Goal: Task Accomplishment & Management: Use online tool/utility

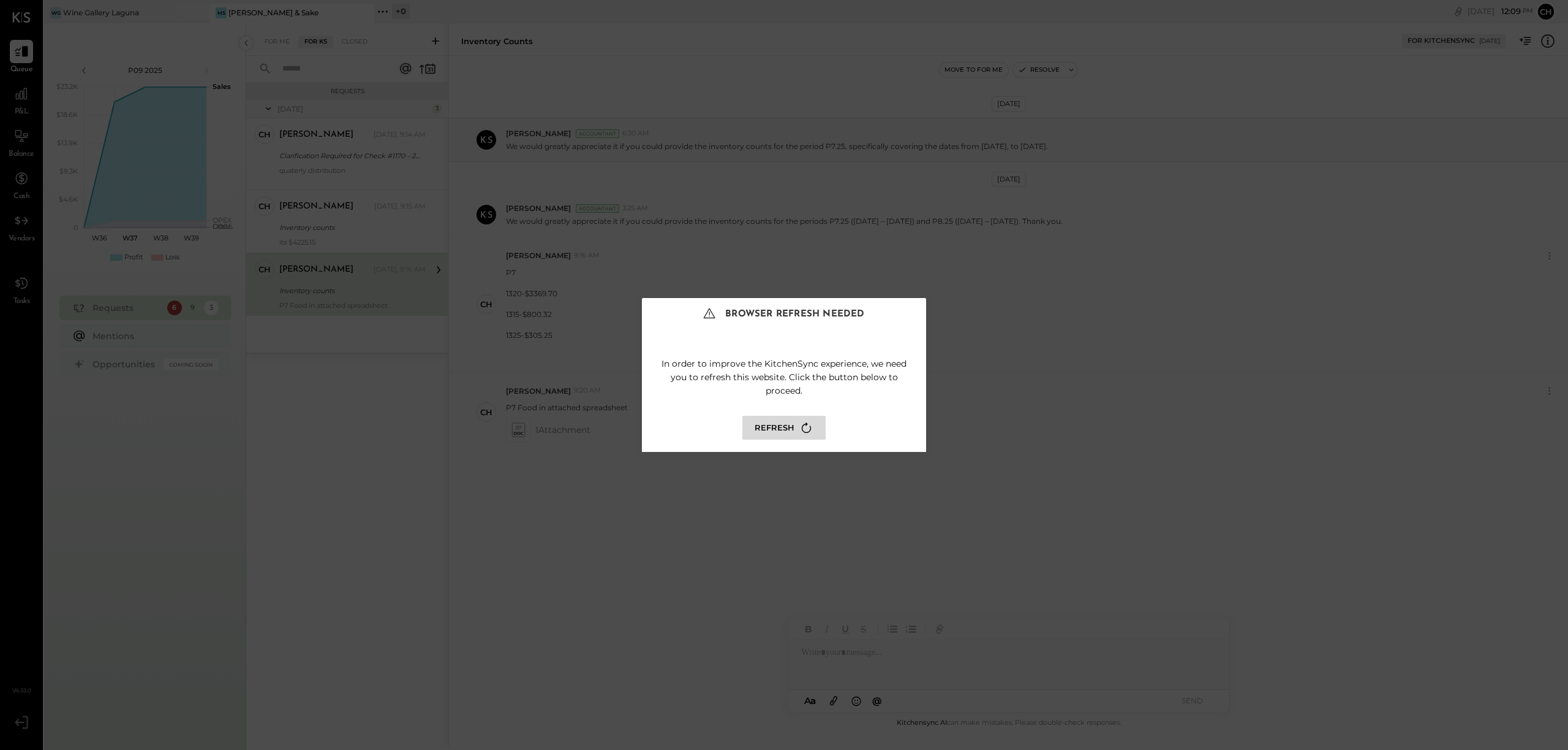
click at [795, 424] on button "Refresh" at bounding box center [784, 428] width 83 height 24
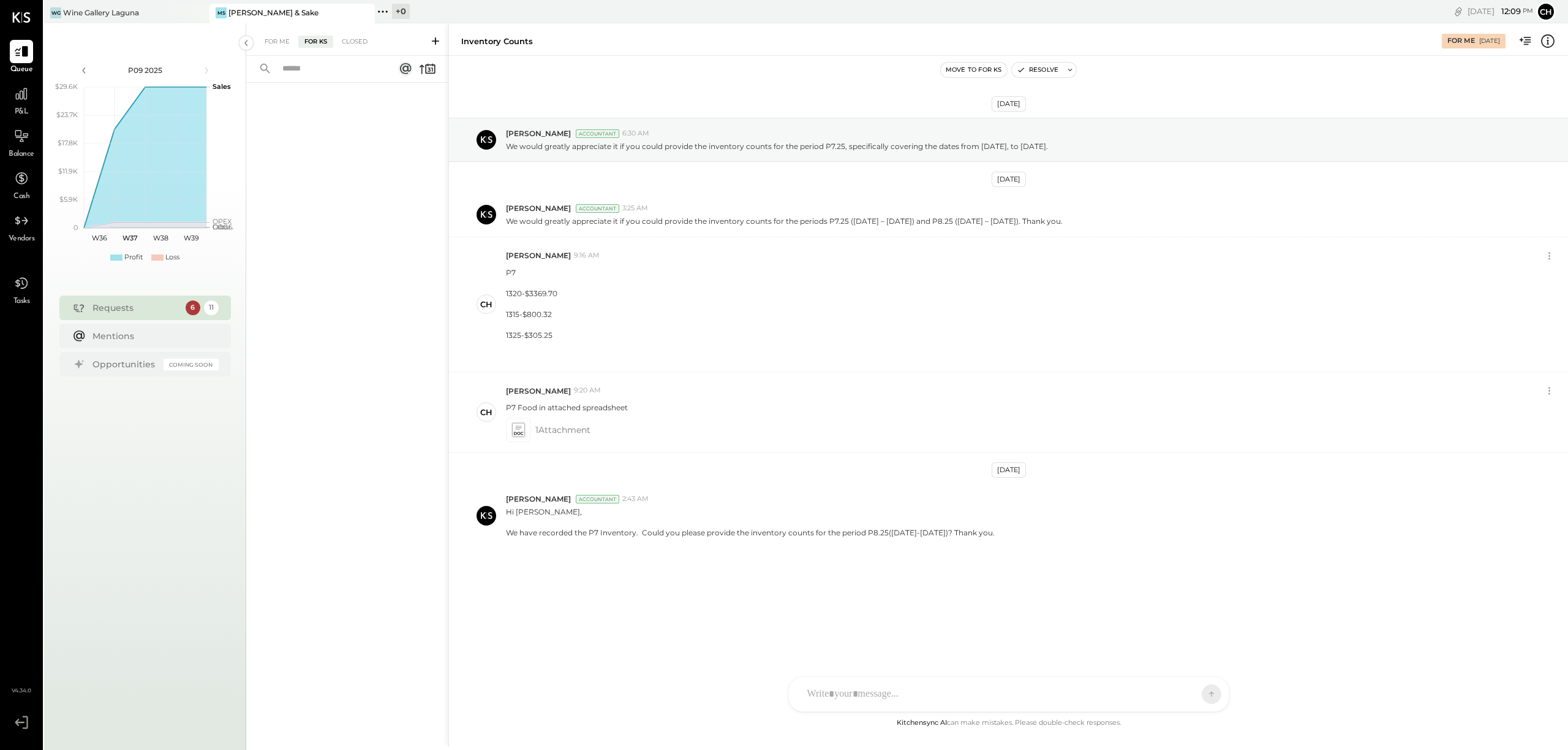
click at [261, 9] on div "[PERSON_NAME] & Sake" at bounding box center [273, 12] width 90 height 10
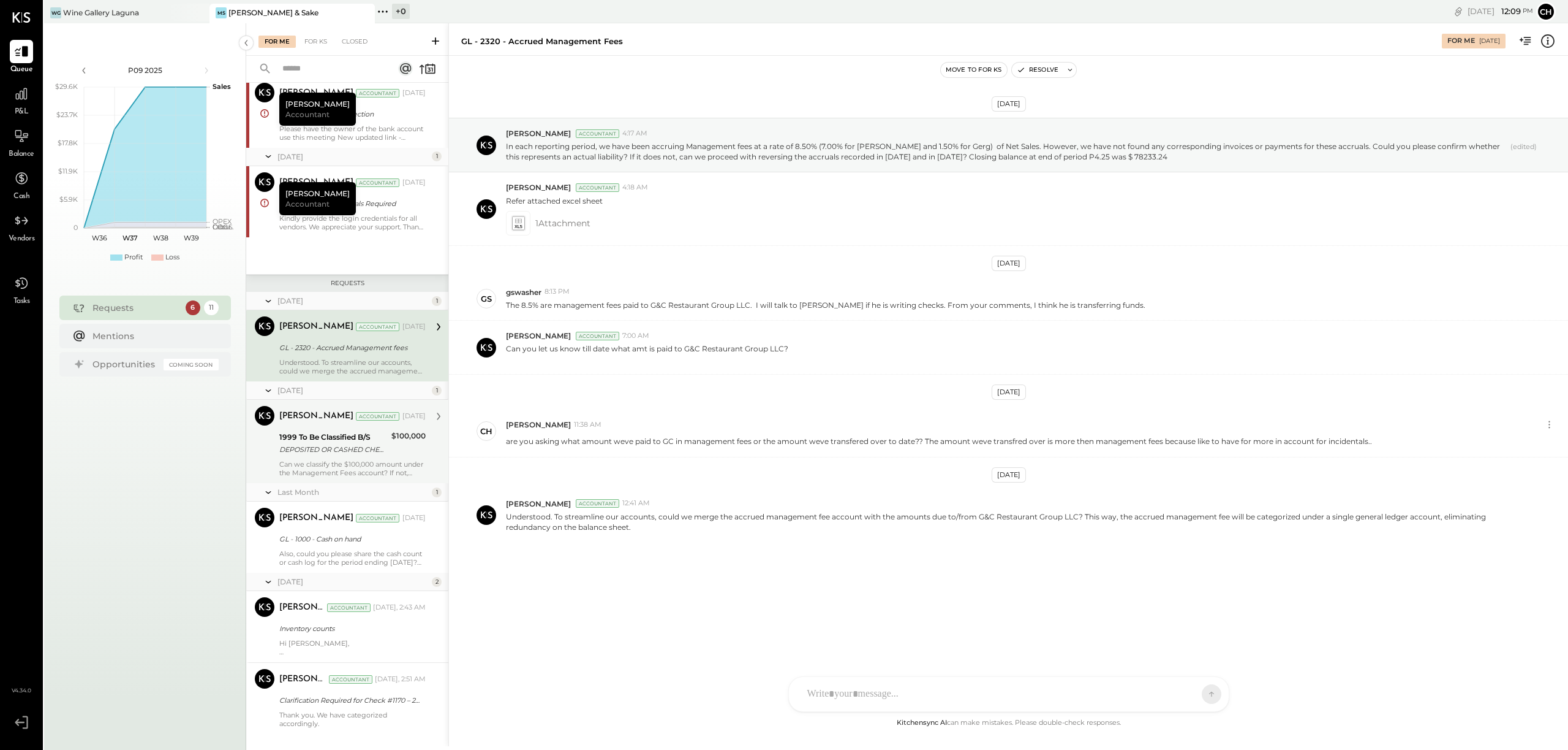
scroll to position [358, 0]
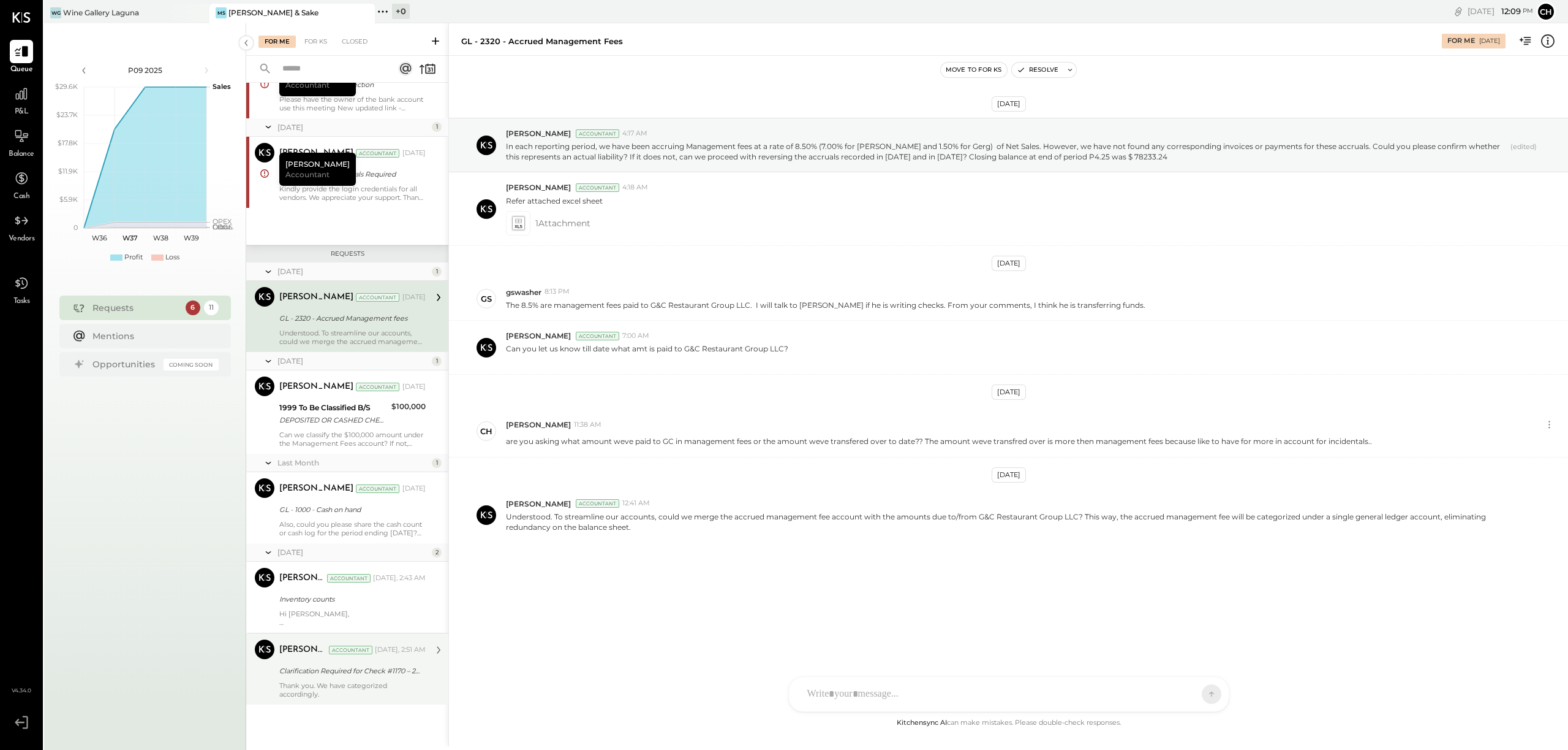
click at [361, 671] on div "Clarification Required for Check #1170 – 2nd QTR Management" at bounding box center [350, 670] width 143 height 12
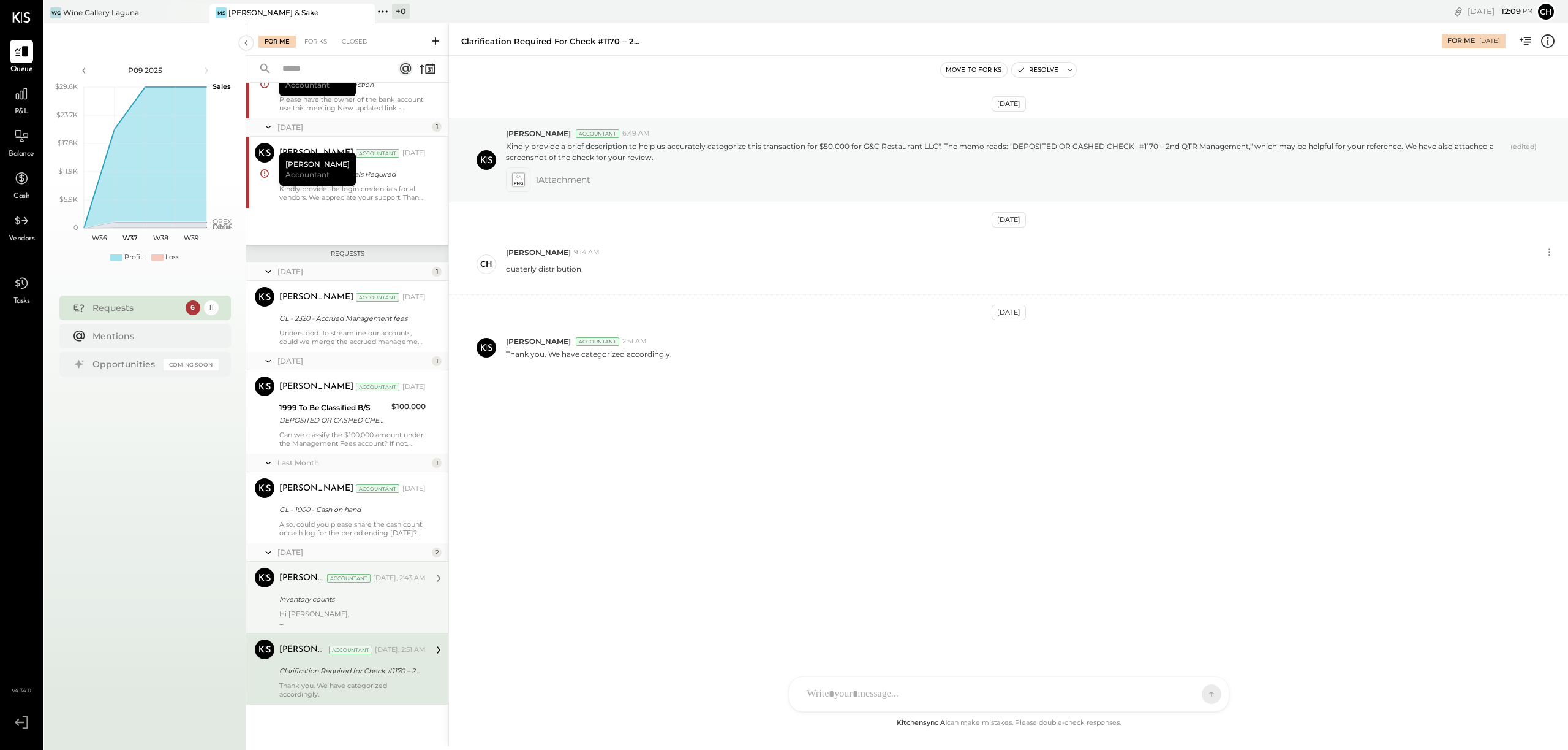
click at [355, 588] on div "[PERSON_NAME] Accountant [DATE], 2:43 AM" at bounding box center [352, 577] width 147 height 21
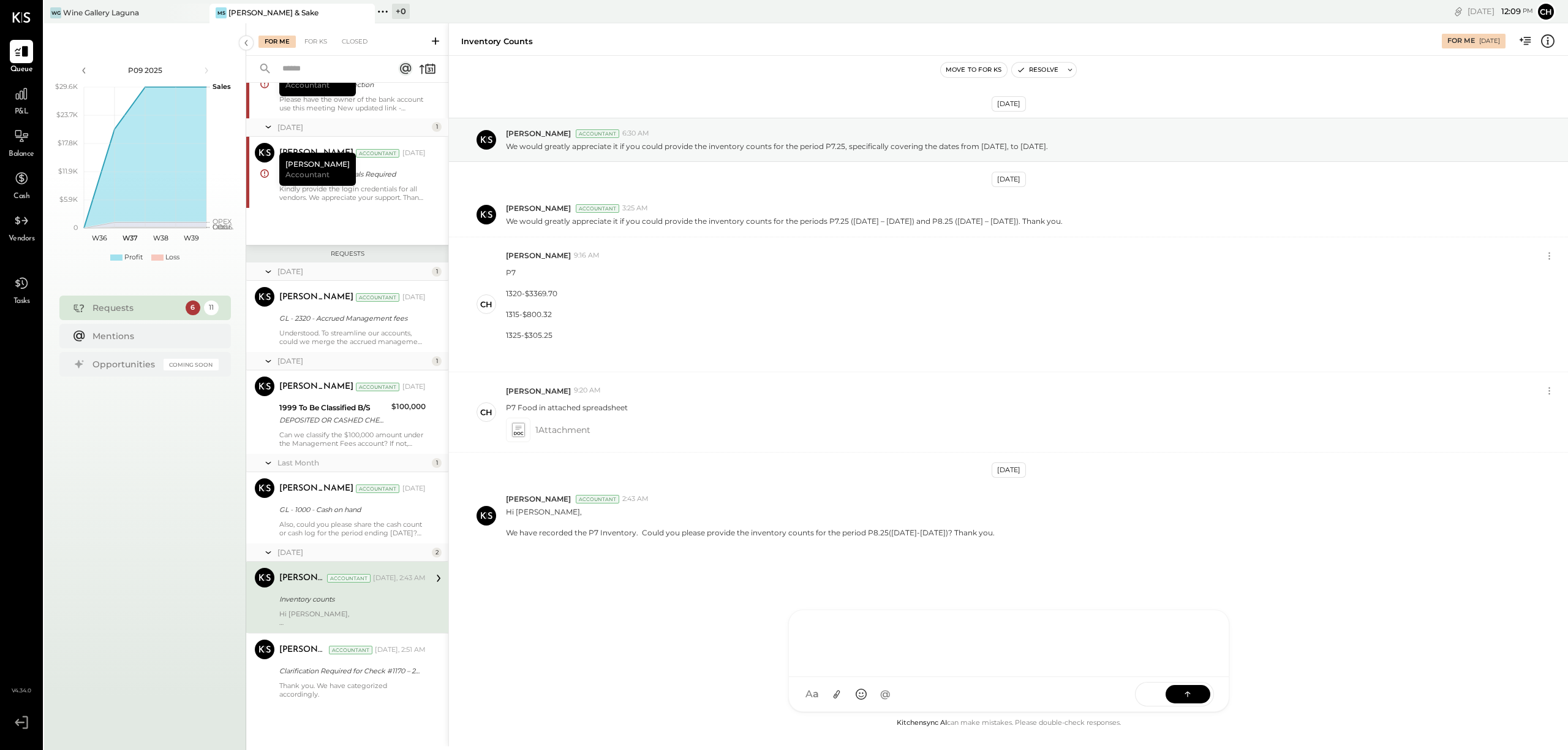
click at [888, 666] on div at bounding box center [1008, 641] width 416 height 49
click at [23, 106] on div "P&L" at bounding box center [21, 99] width 23 height 36
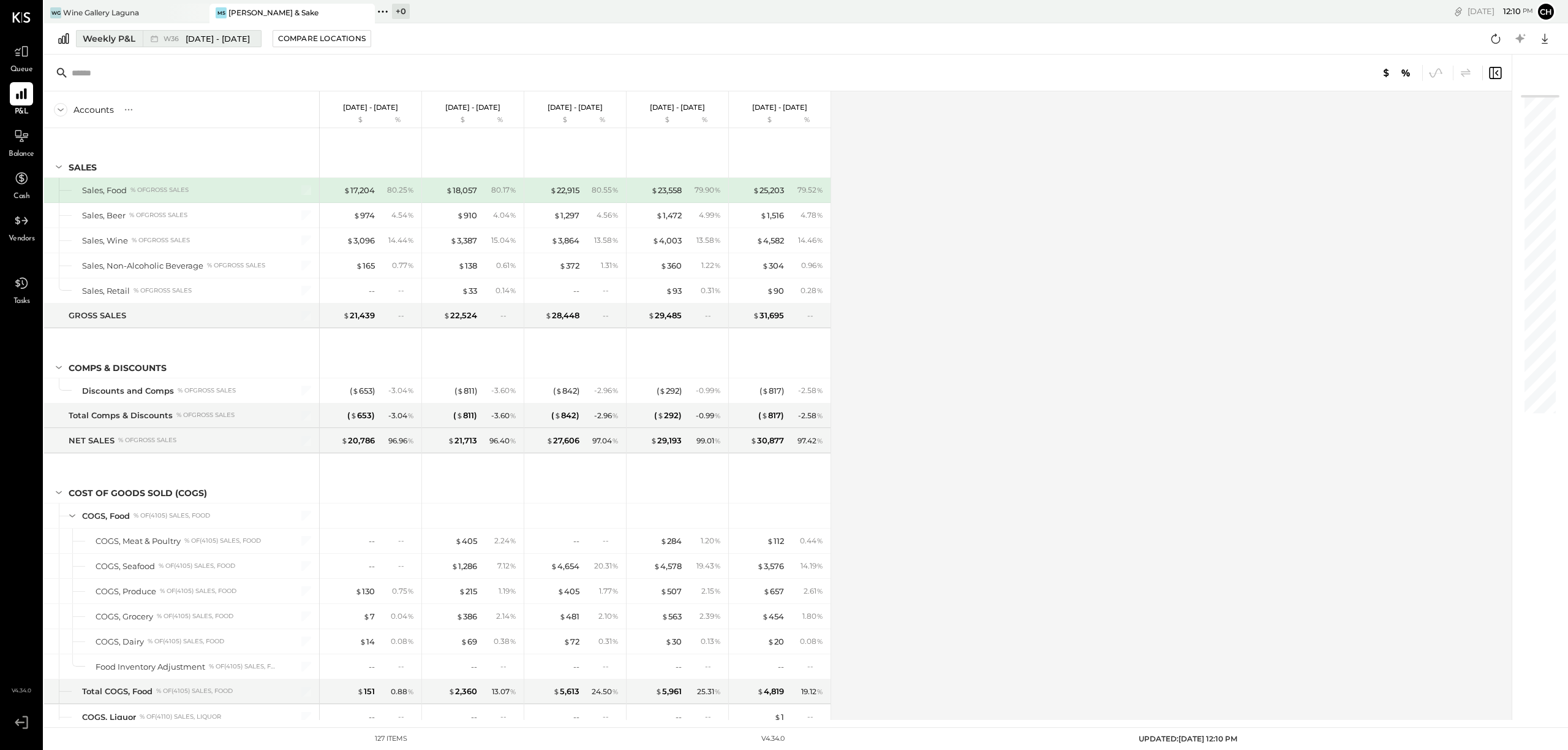
click at [199, 38] on span "[DATE] - [DATE]" at bounding box center [217, 39] width 64 height 12
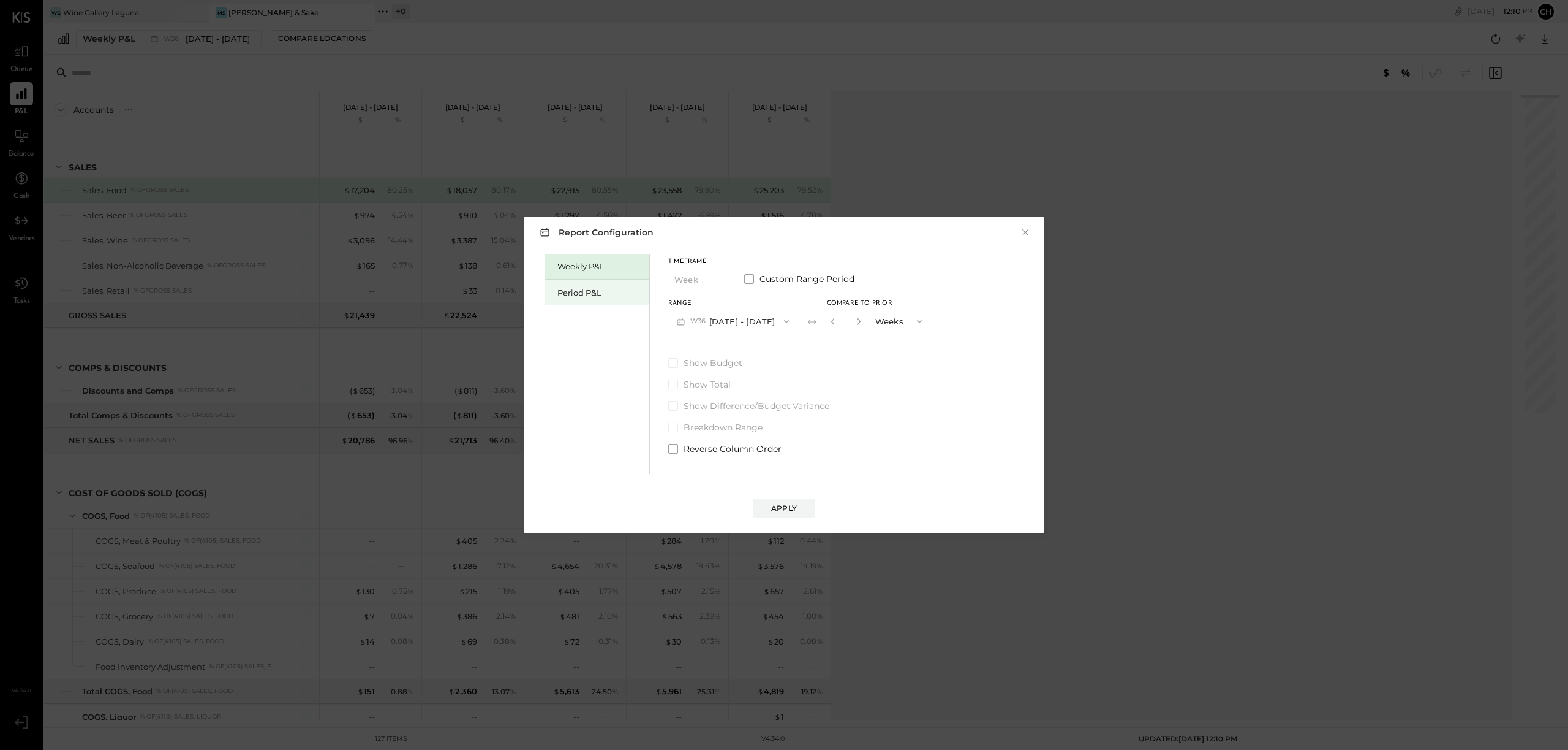
click at [599, 295] on div "Period P&L" at bounding box center [600, 293] width 85 height 12
click at [717, 321] on button "P09 [DATE] - [DATE]" at bounding box center [732, 320] width 128 height 23
click at [711, 347] on span "[DATE] - [DATE]" at bounding box center [726, 348] width 58 height 10
click at [781, 510] on div "Apply" at bounding box center [784, 508] width 26 height 10
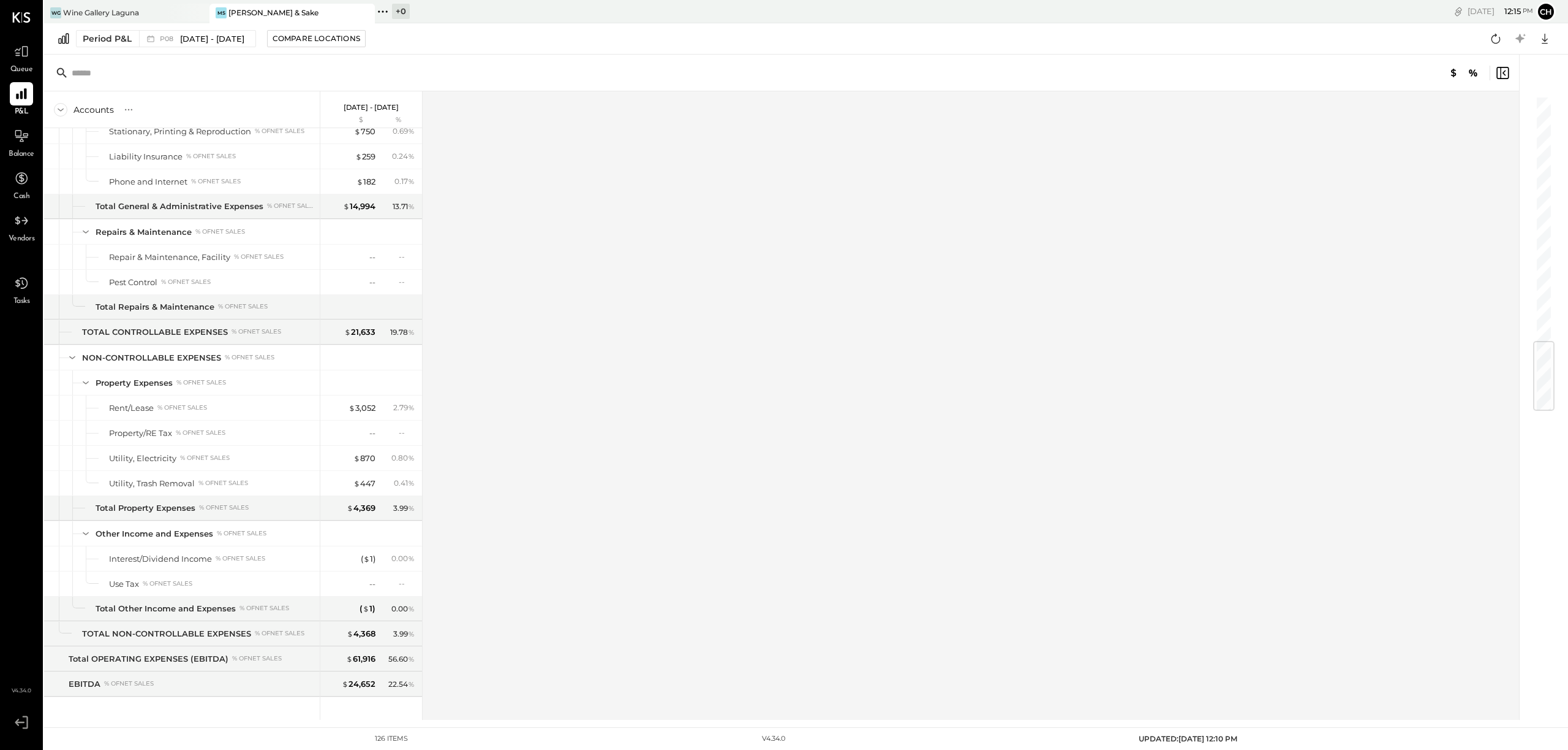
scroll to position [2075, 0]
